Goal: Find specific page/section: Find specific page/section

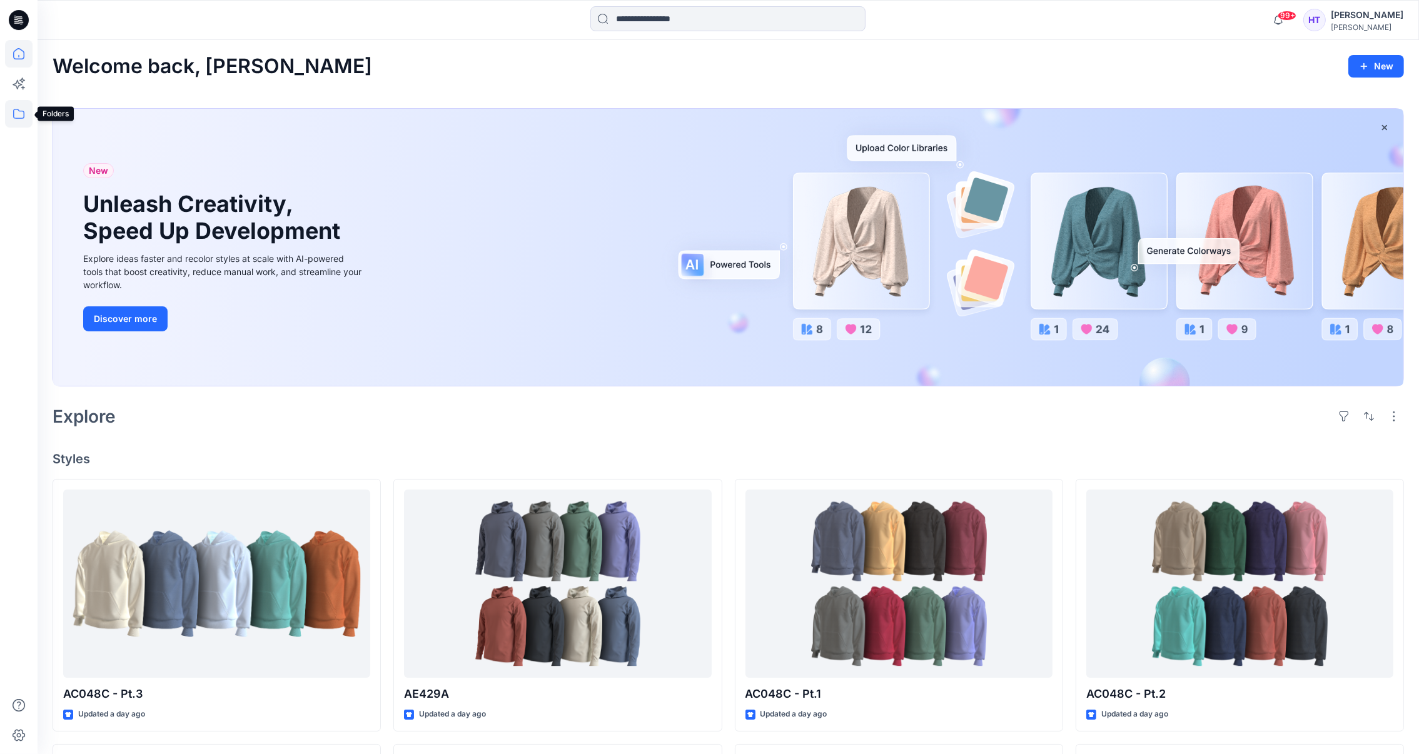
click at [23, 118] on icon at bounding box center [18, 114] width 11 height 10
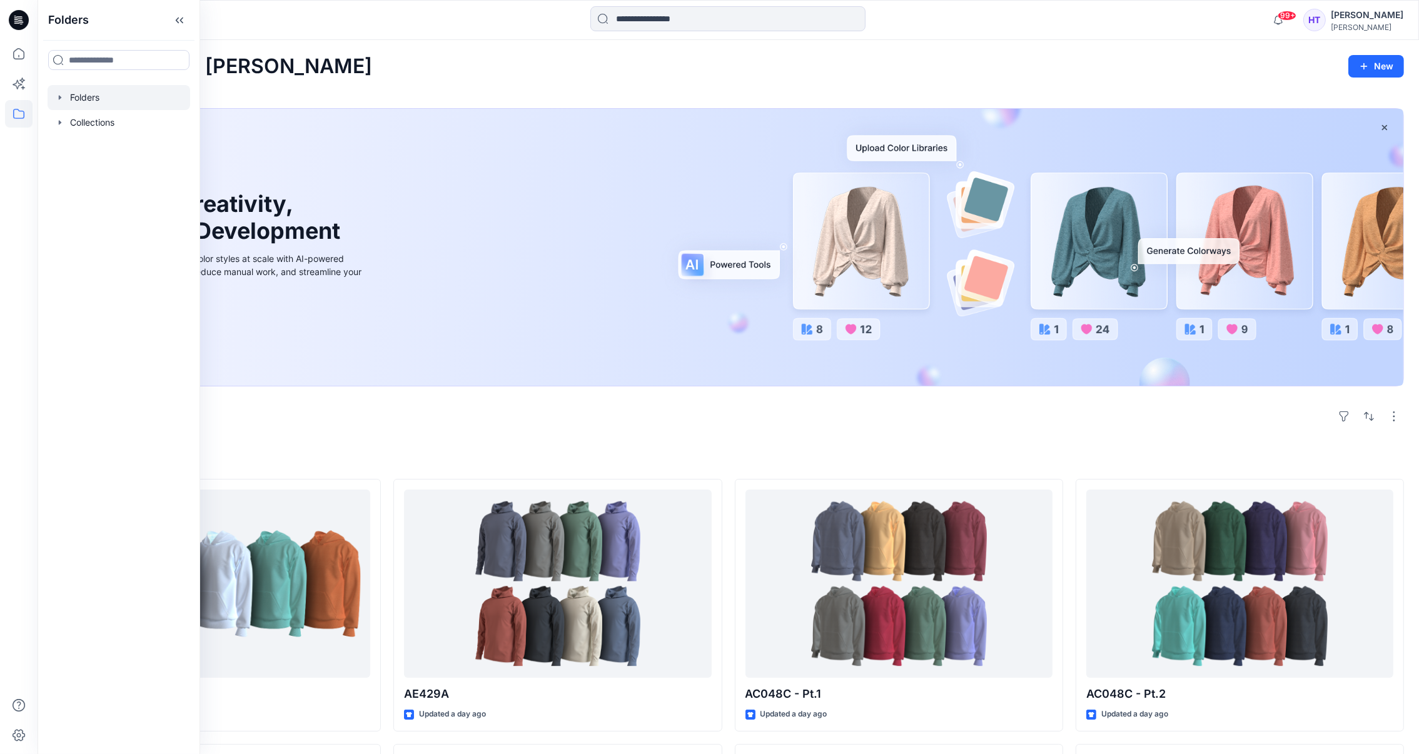
click at [88, 98] on div at bounding box center [119, 97] width 143 height 25
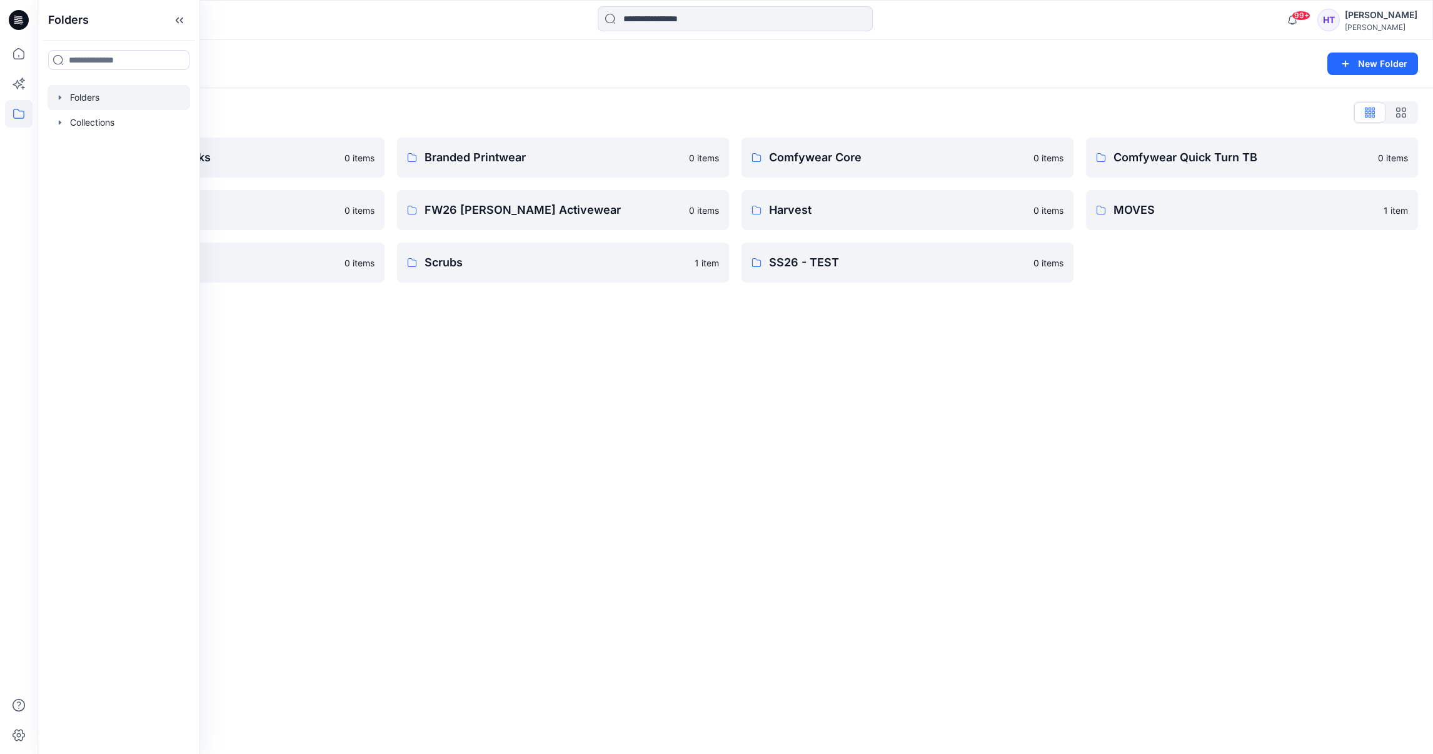
click at [605, 406] on div "Folders New Folder Folders List Activewear Core Blocks 0 items EcoSmart 0 items…" at bounding box center [735, 397] width 1395 height 714
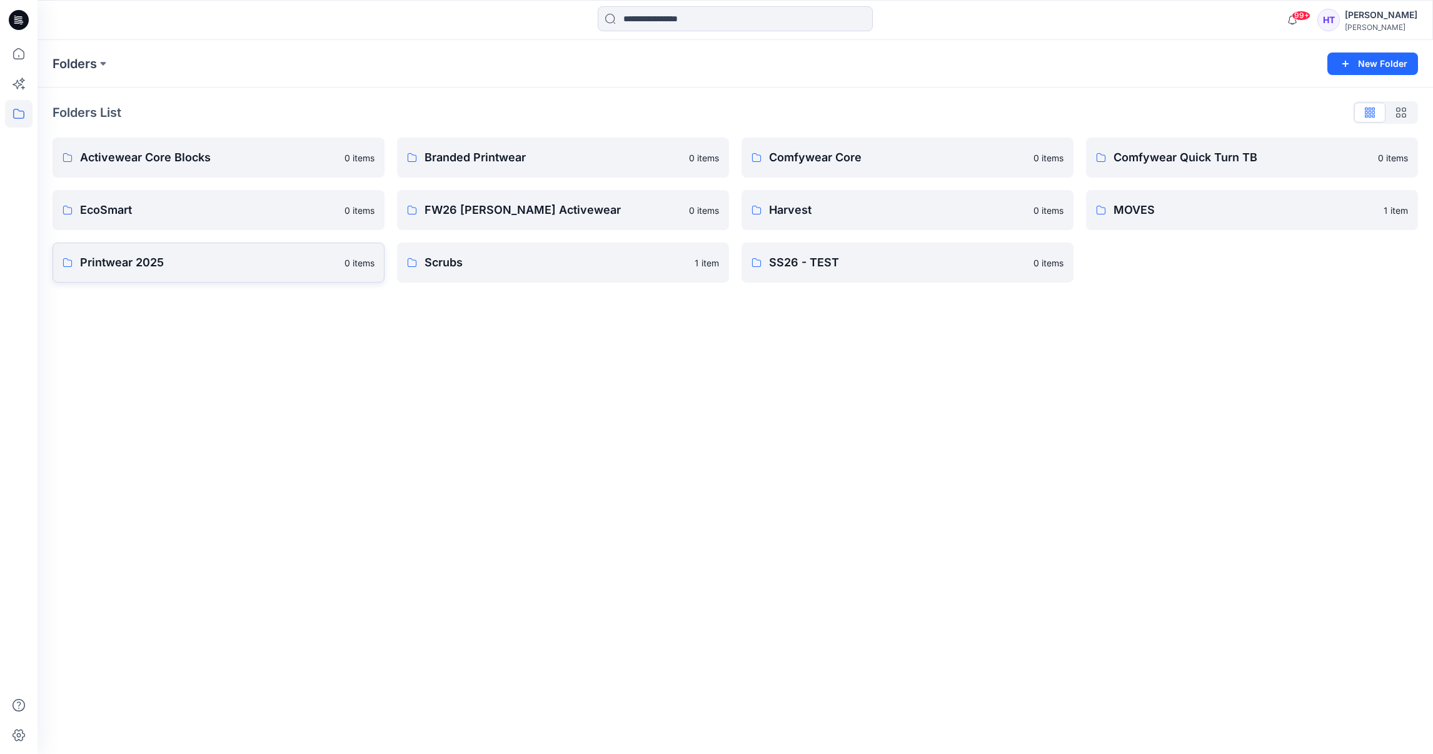
click at [187, 261] on p "Printwear 2025" at bounding box center [208, 263] width 257 height 18
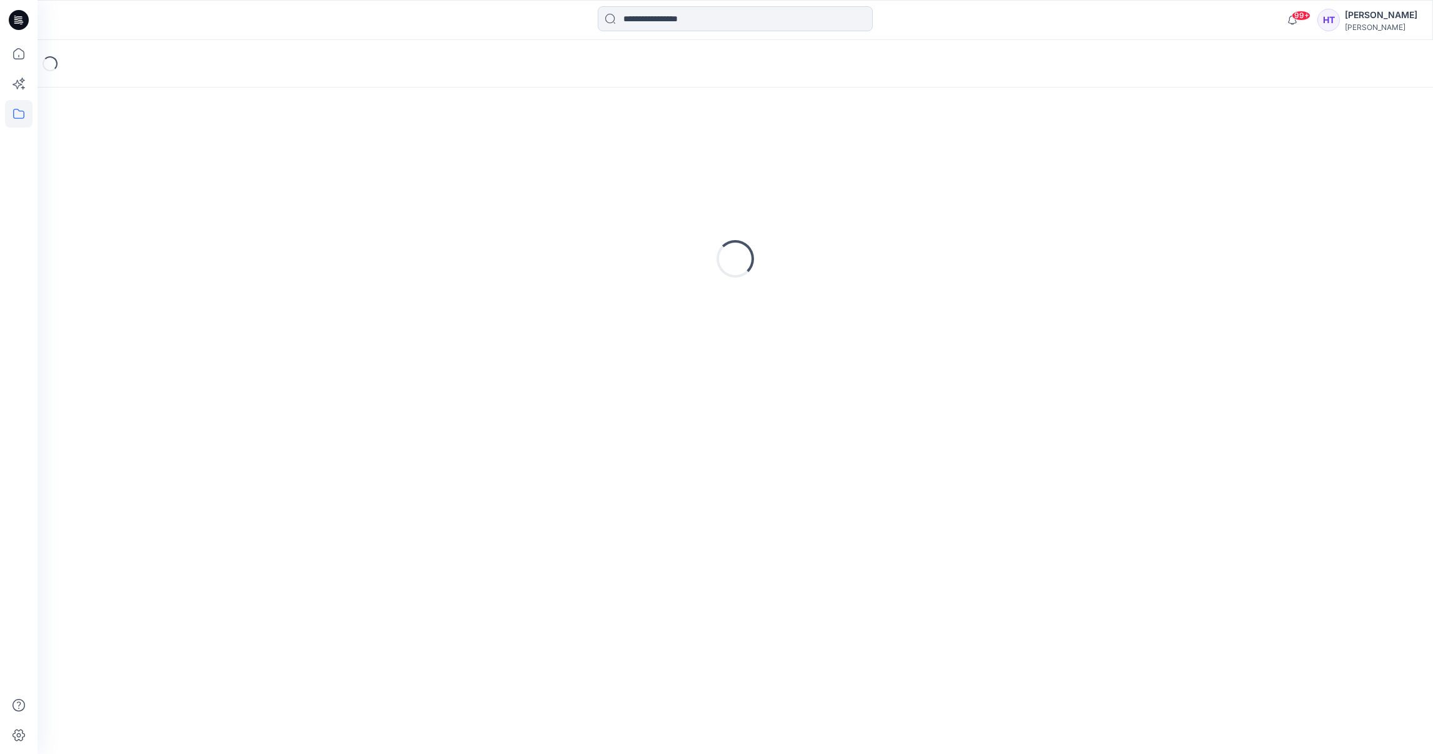
click at [187, 261] on div "Loading..." at bounding box center [735, 259] width 1365 height 313
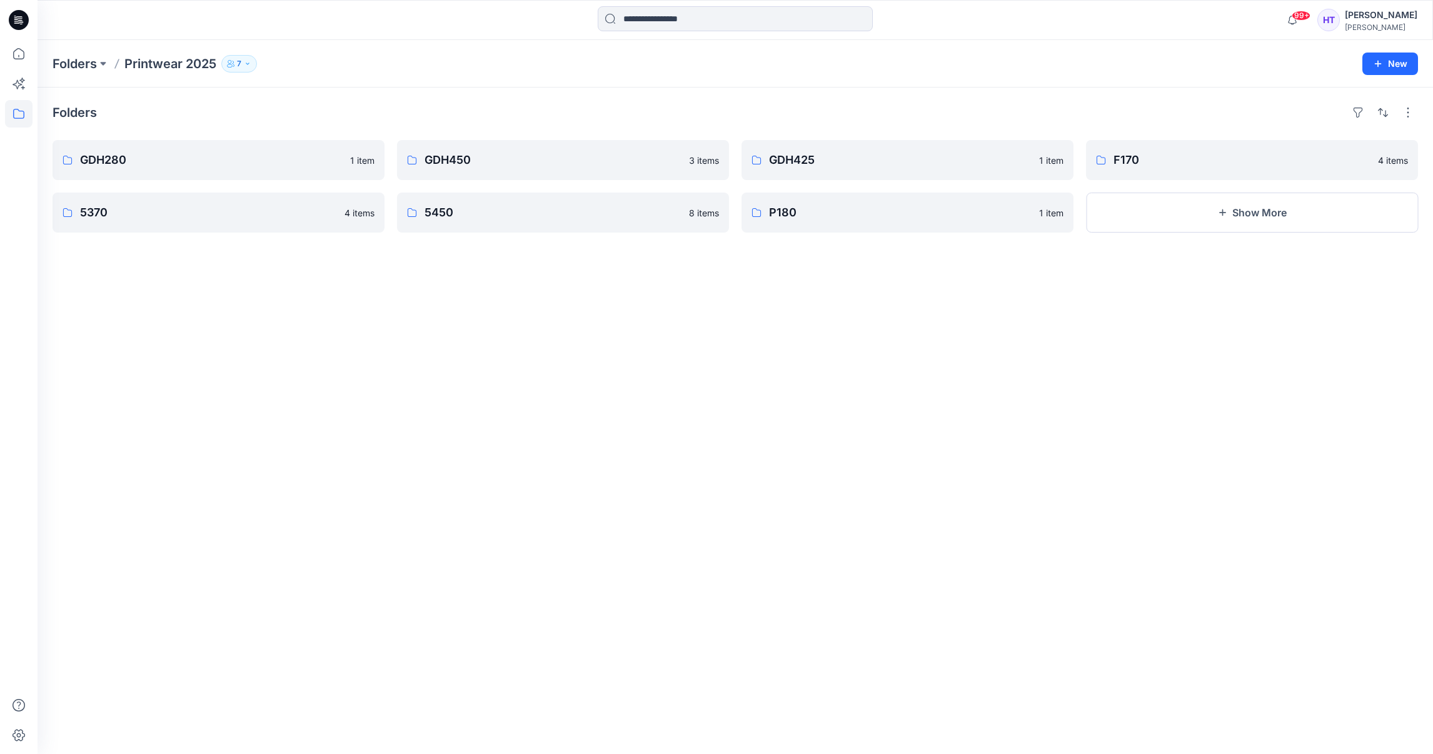
drag, startPoint x: 187, startPoint y: 261, endPoint x: 347, endPoint y: 319, distance: 170.3
click at [347, 319] on div "Folders GDH280 1 item 5370 4 items GDH450 3 items 5450 8 items GDH425 1 item P1…" at bounding box center [735, 421] width 1395 height 666
click at [1240, 224] on button "Show More" at bounding box center [1252, 213] width 332 height 40
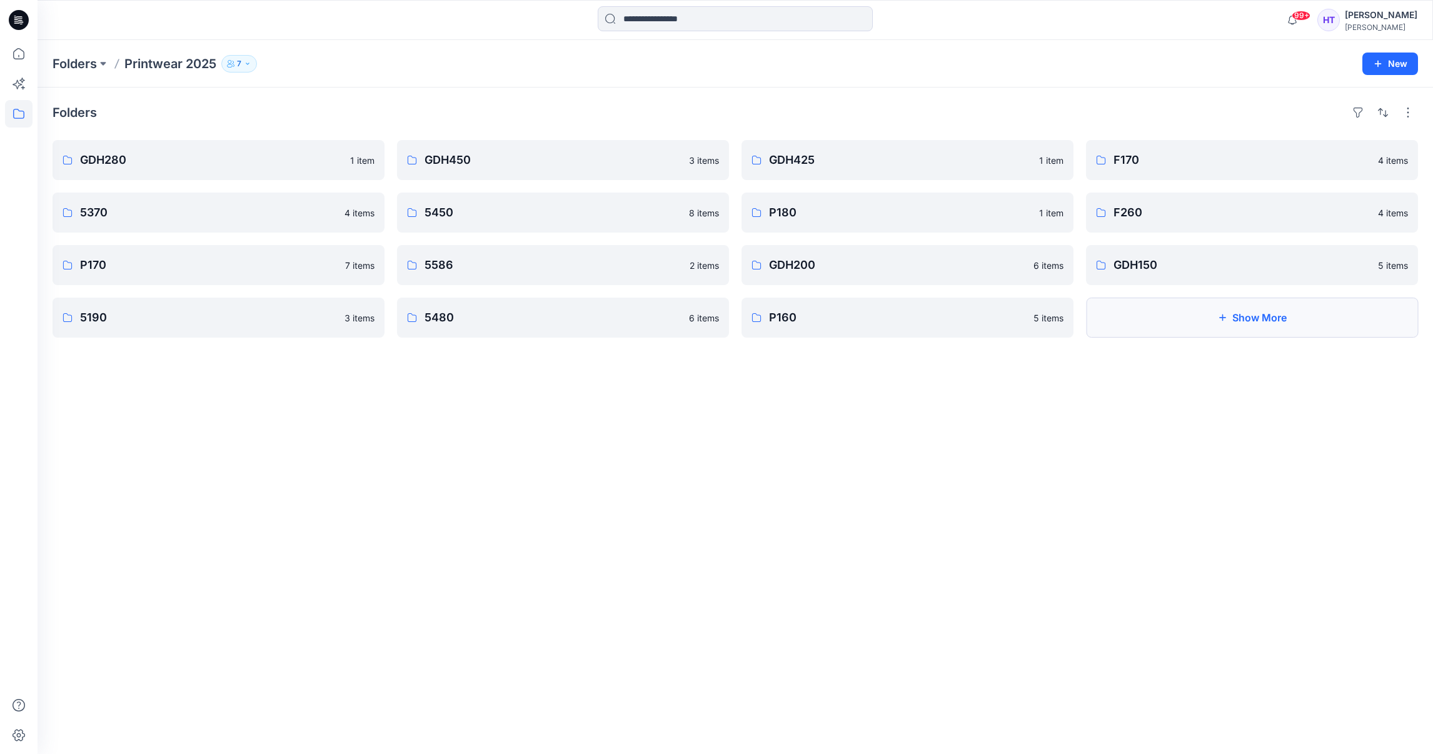
click at [1210, 318] on button "Show More" at bounding box center [1252, 318] width 332 height 40
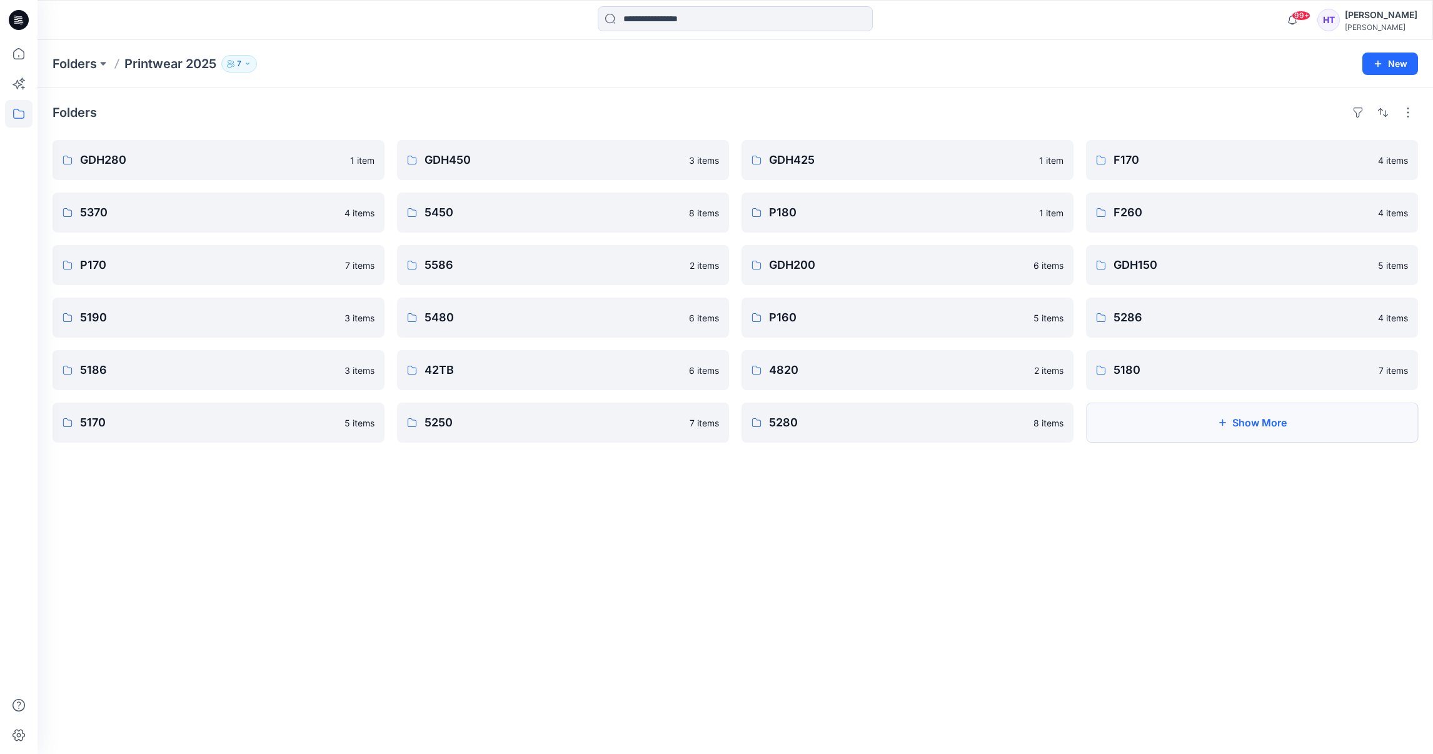
click at [1198, 438] on button "Show More" at bounding box center [1252, 423] width 332 height 40
click at [1235, 436] on link "4980" at bounding box center [1252, 423] width 332 height 40
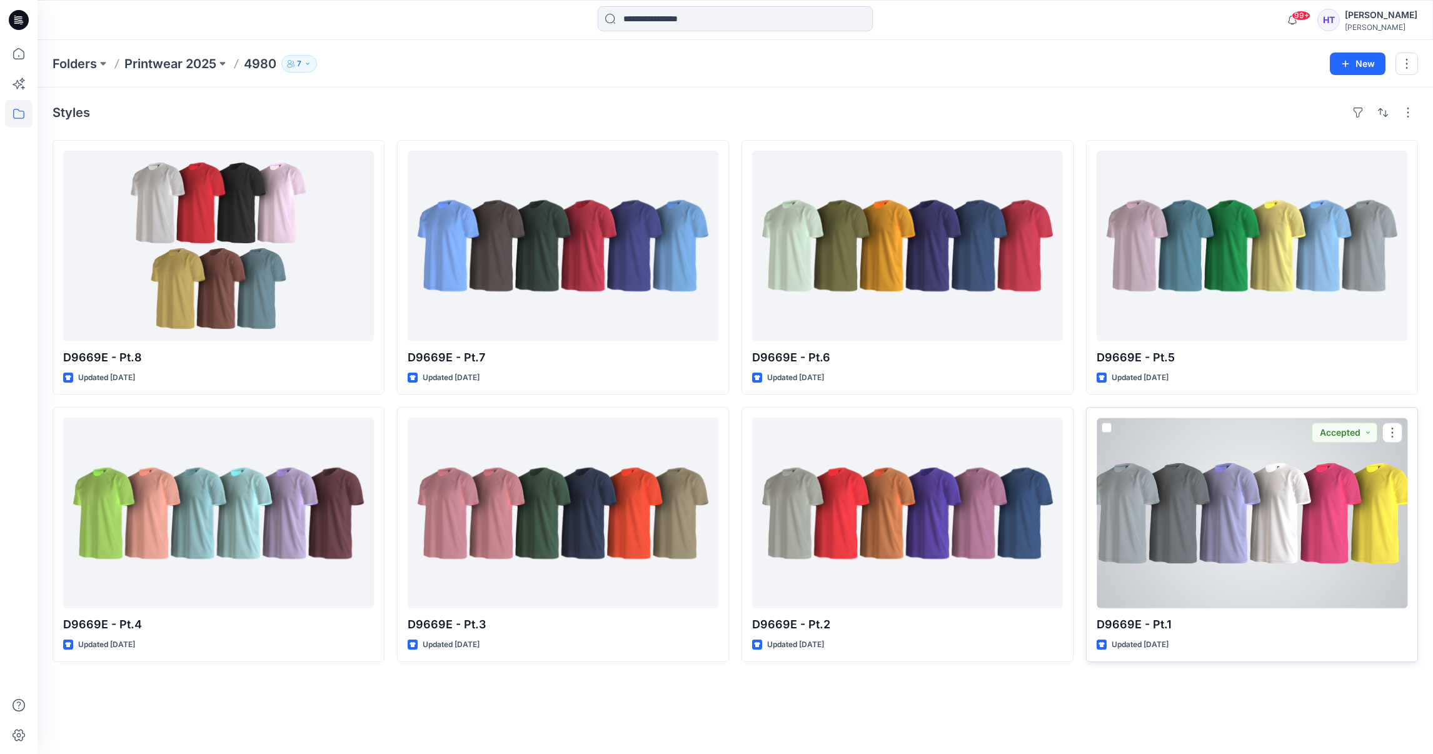
click at [1342, 605] on div at bounding box center [1252, 513] width 311 height 191
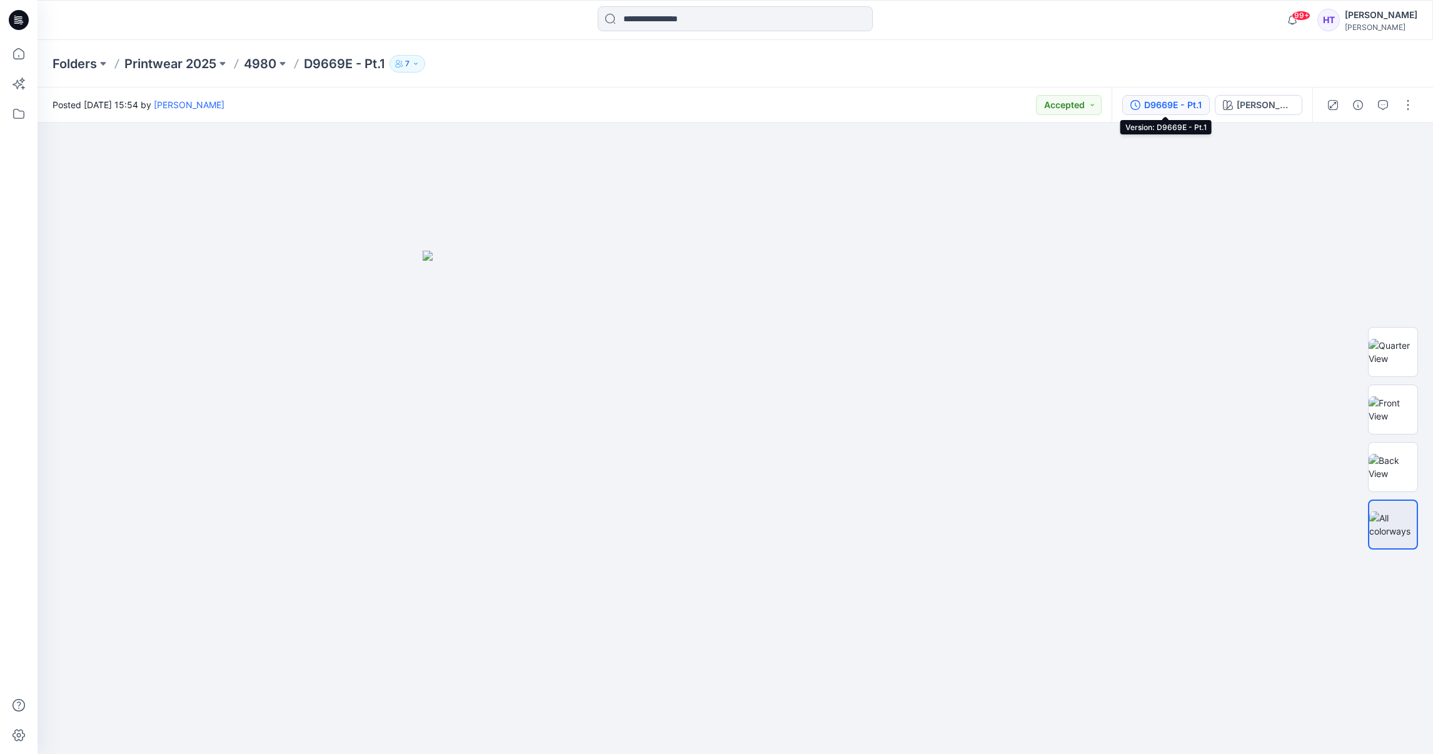
click at [1195, 99] on div "D9669E - Pt.1" at bounding box center [1173, 105] width 58 height 14
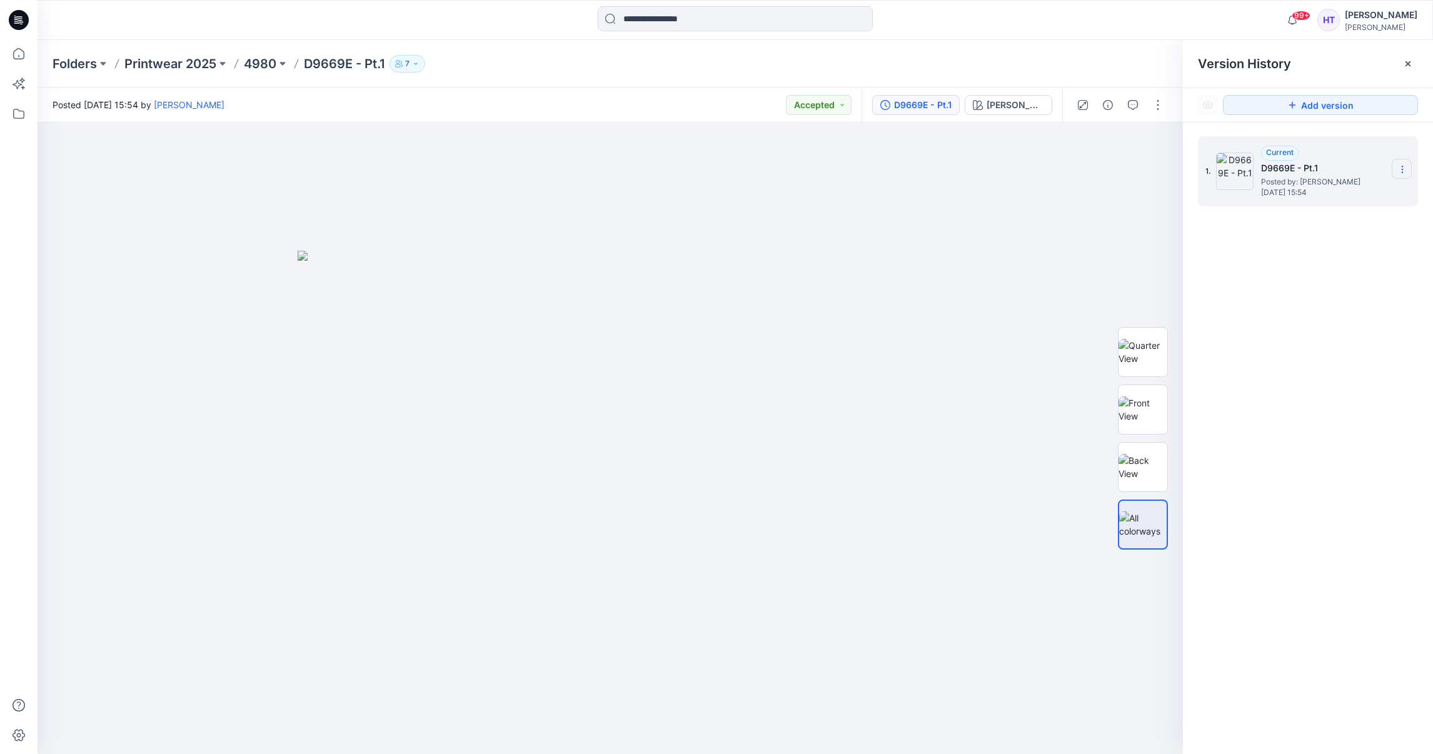
click at [1406, 175] on section at bounding box center [1402, 169] width 20 height 20
click at [1291, 308] on div "1. Current D9669E - Pt.1 Posted by: [PERSON_NAME] [DATE] 15:54" at bounding box center [1308, 448] width 250 height 650
click at [1400, 172] on icon at bounding box center [1402, 169] width 10 height 10
click at [1309, 397] on div "1. Current D9669E - Pt.1 Posted by: [PERSON_NAME] [DATE] 15:54 Duplicate Versio…" at bounding box center [1308, 448] width 250 height 650
